Goal: Transaction & Acquisition: Purchase product/service

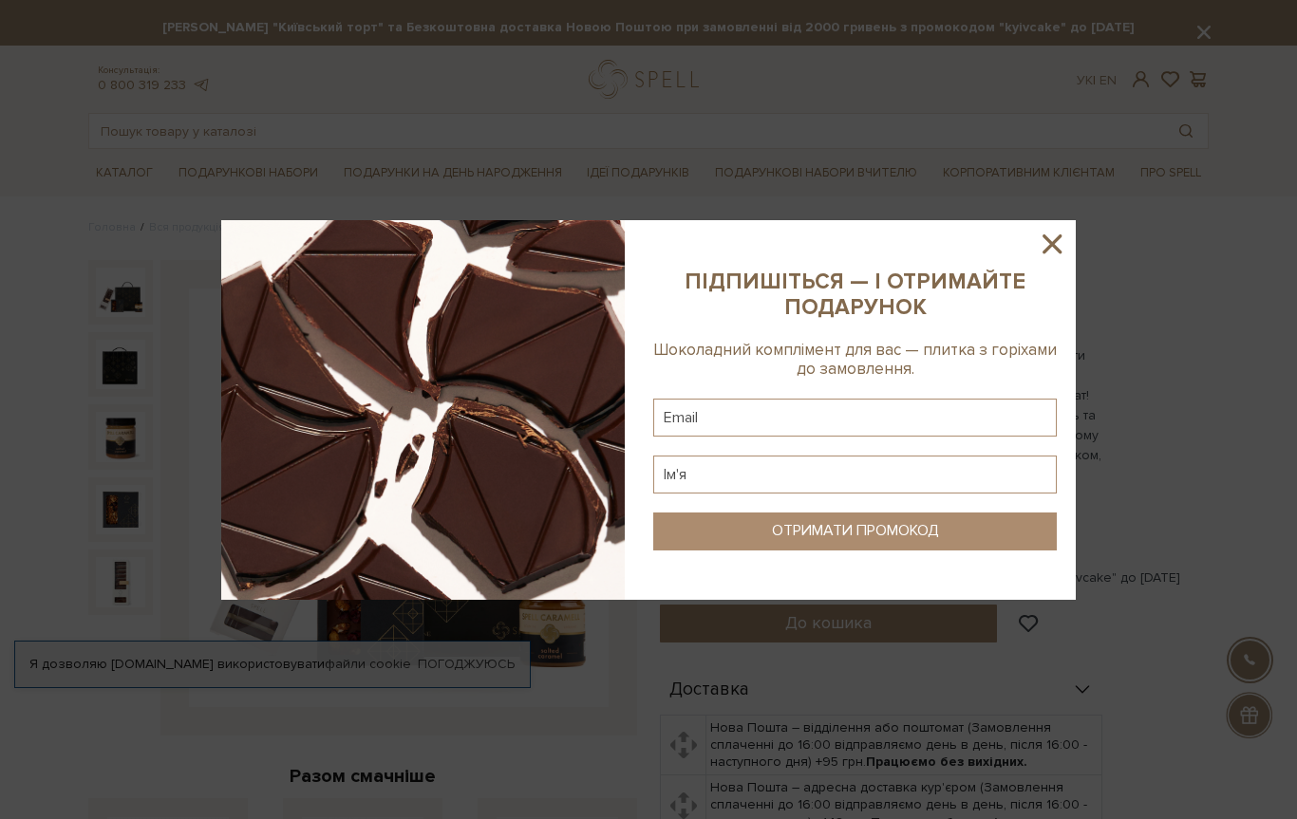
click at [1060, 238] on icon at bounding box center [1051, 244] width 19 height 19
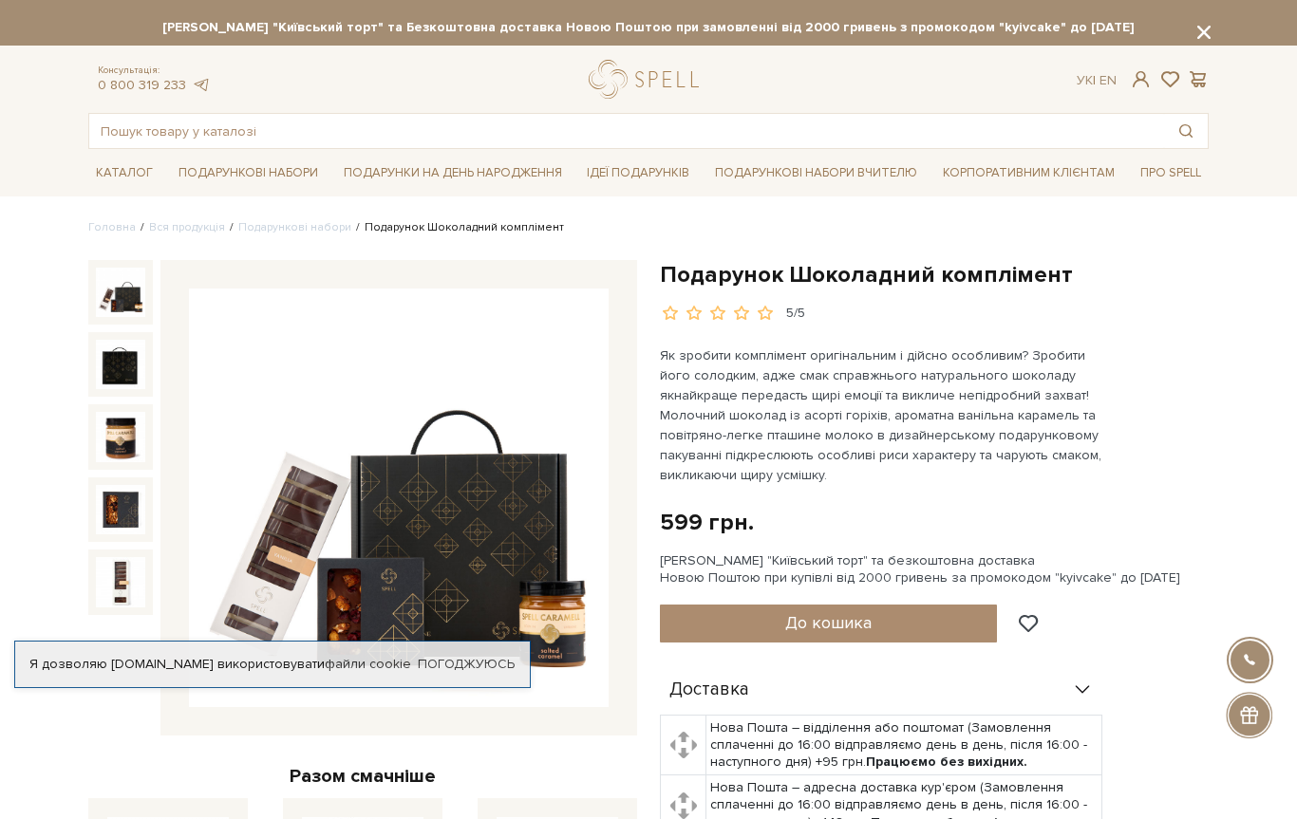
click at [807, 172] on link "Подарункові набори Вчителю" at bounding box center [815, 173] width 217 height 32
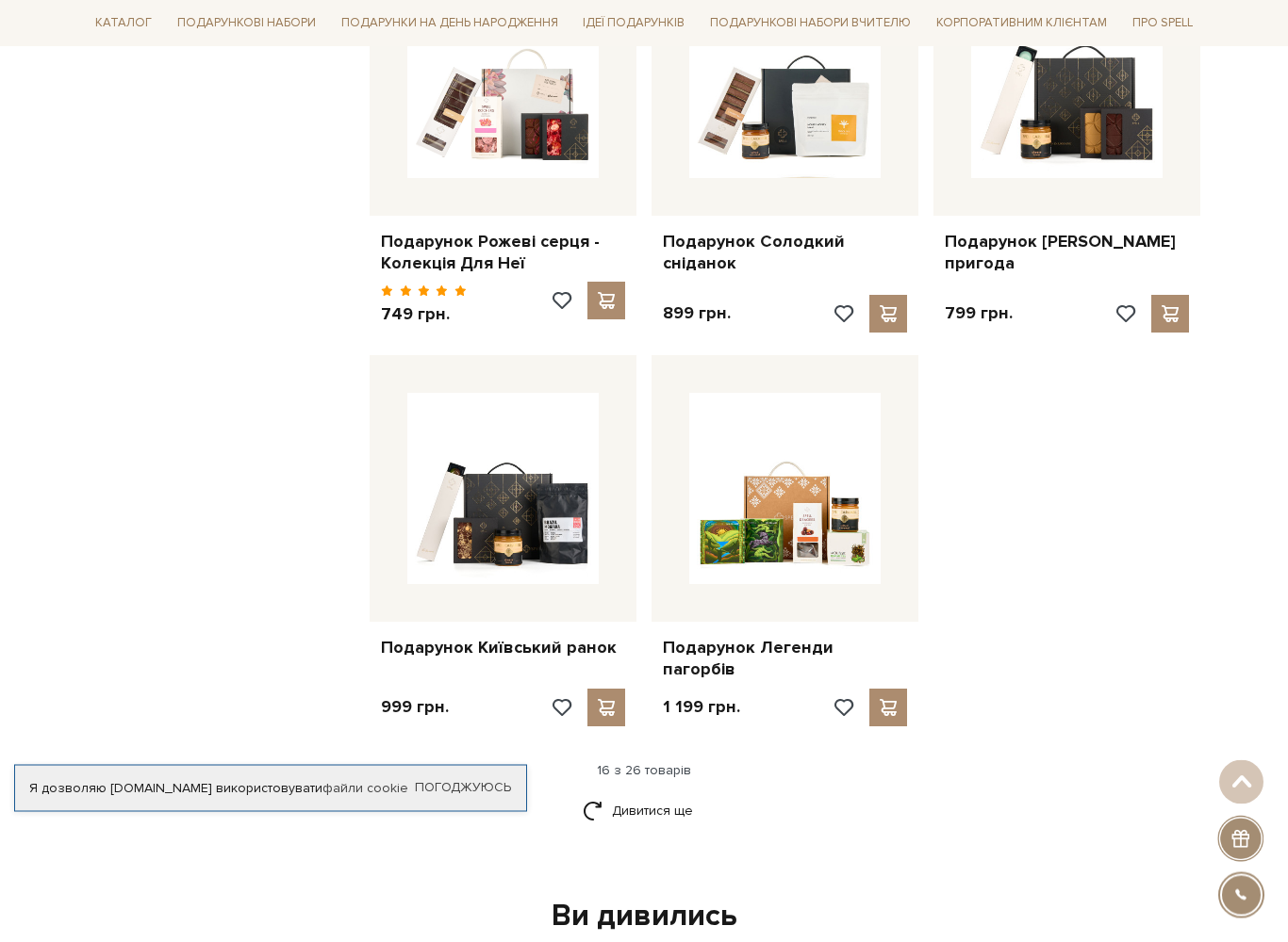
scroll to position [2023, 0]
click at [762, 637] on link "Подарунок Легенди пагорбів" at bounding box center [785, 659] width 244 height 45
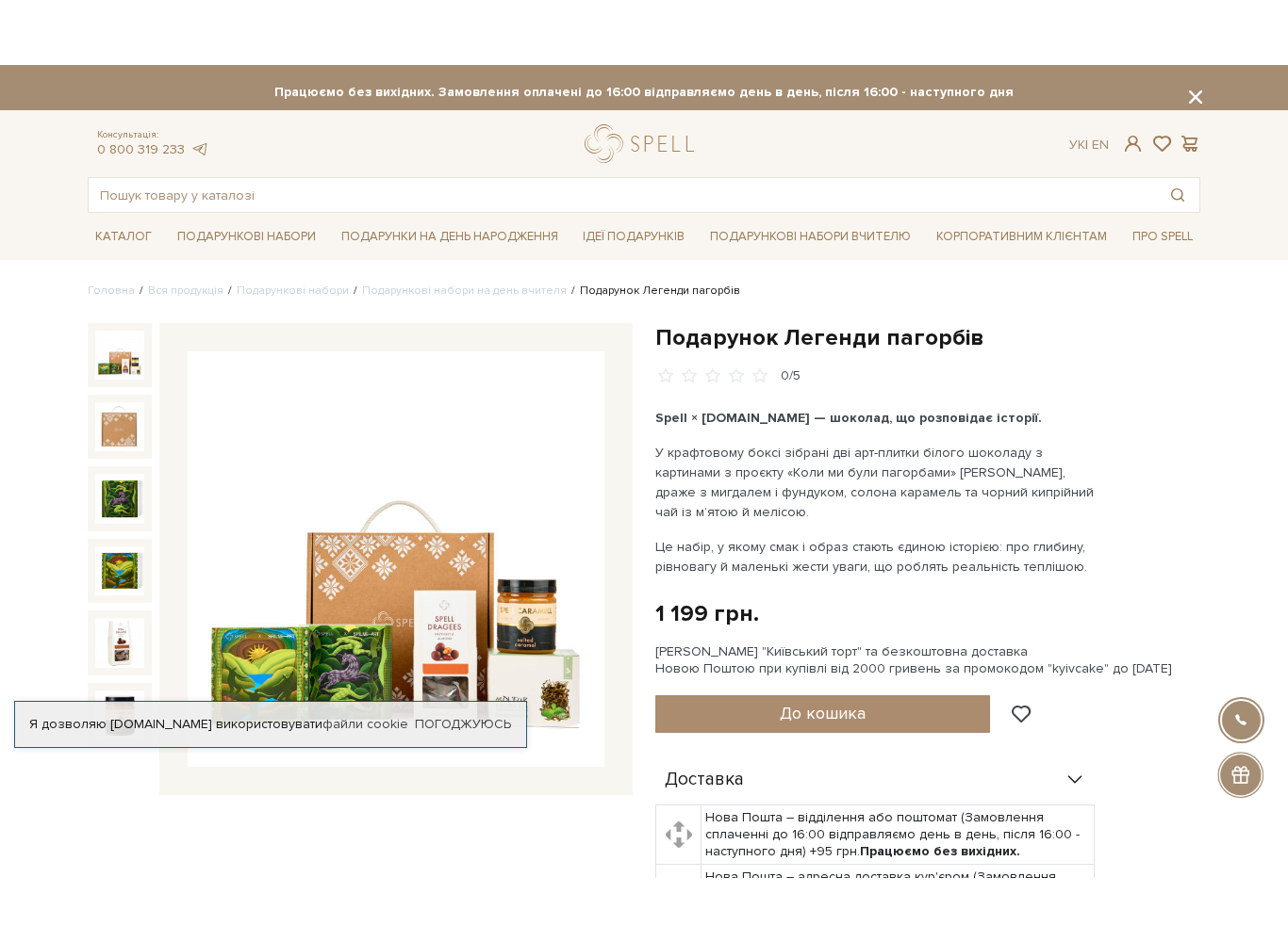
scroll to position [41, 0]
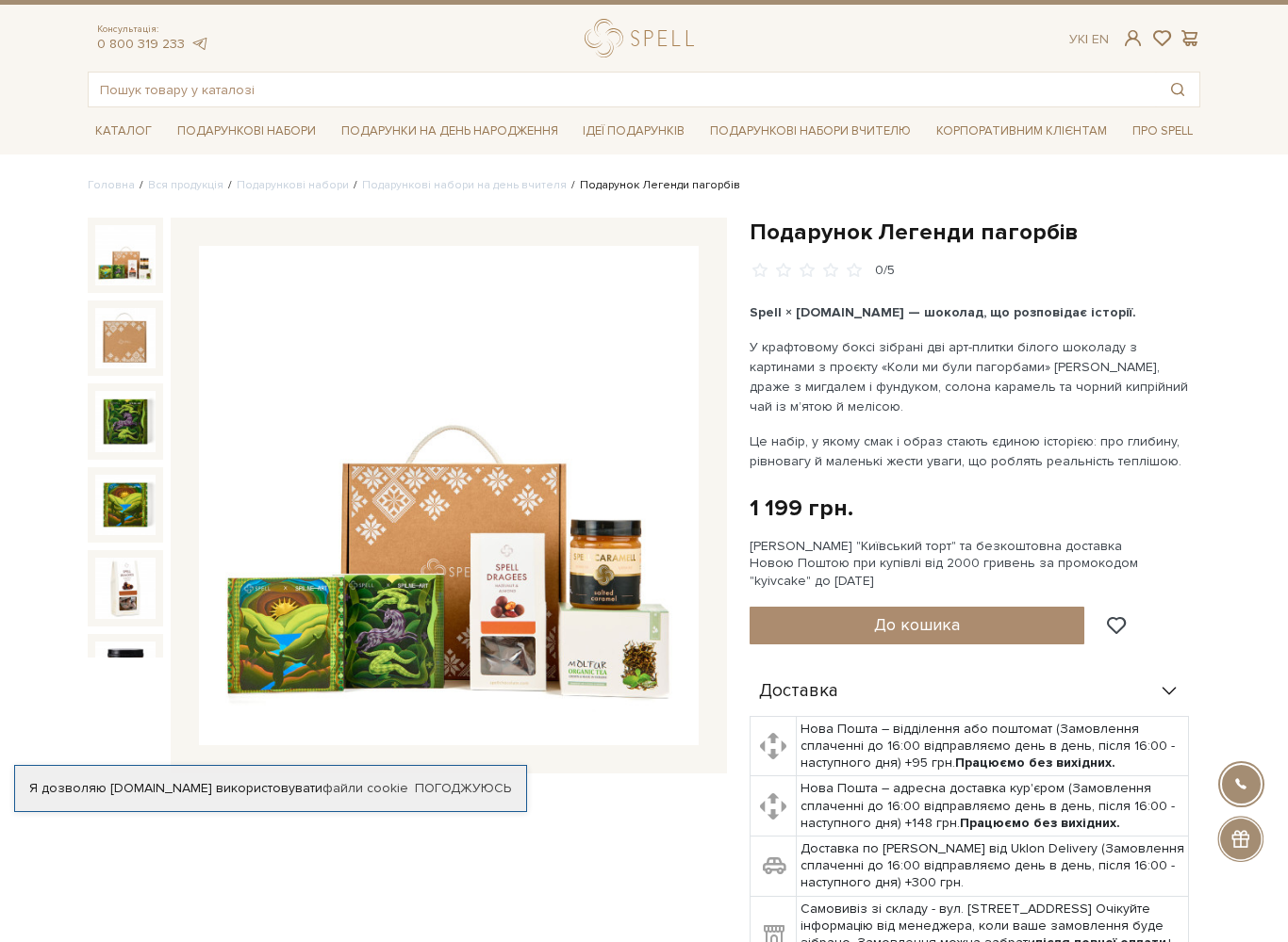
click at [135, 333] on img at bounding box center [125, 337] width 61 height 61
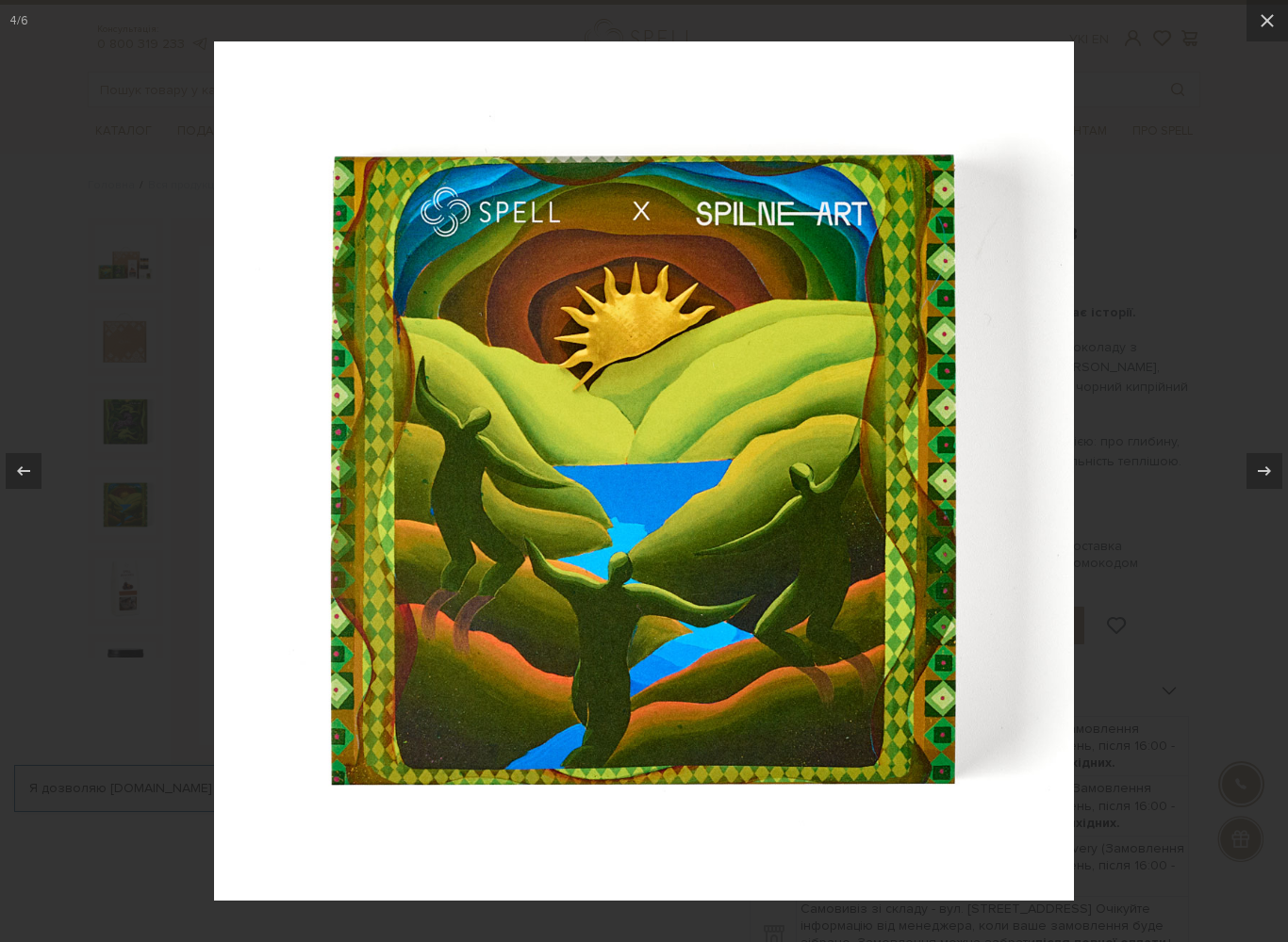
click at [1262, 28] on icon at bounding box center [1267, 20] width 23 height 23
